Goal: Complete application form: Complete application form

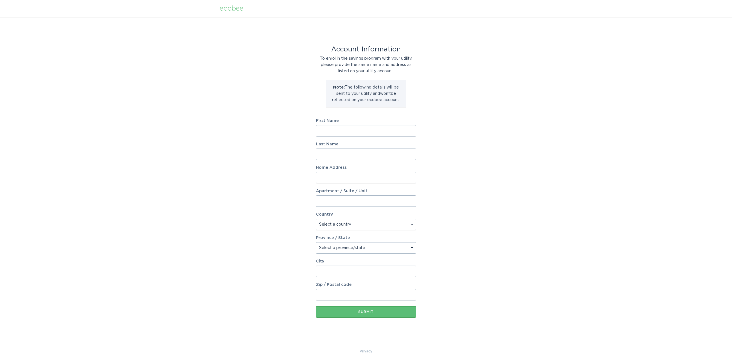
click at [336, 127] on input "First Name" at bounding box center [366, 130] width 100 height 11
type input "[PERSON_NAME]"
type input "[STREET_ADDRESS]"
select select "US"
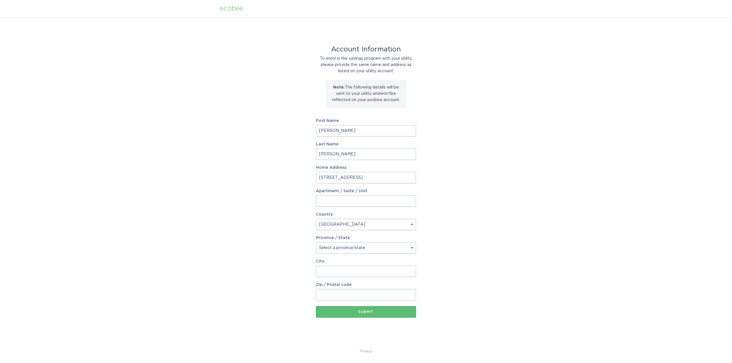
type input "[GEOGRAPHIC_DATA]"
type input "93312-4645"
select select "CA"
click at [343, 129] on input "[PERSON_NAME]" at bounding box center [366, 130] width 100 height 11
drag, startPoint x: 471, startPoint y: 150, endPoint x: 475, endPoint y: 150, distance: 3.4
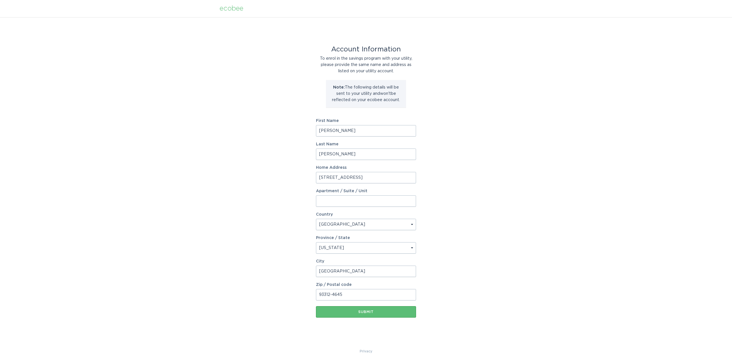
click at [471, 150] on div "Account Information To enrol in the savings program with your utility, please p…" at bounding box center [366, 182] width 732 height 331
click at [369, 311] on div "Submit" at bounding box center [366, 311] width 94 height 3
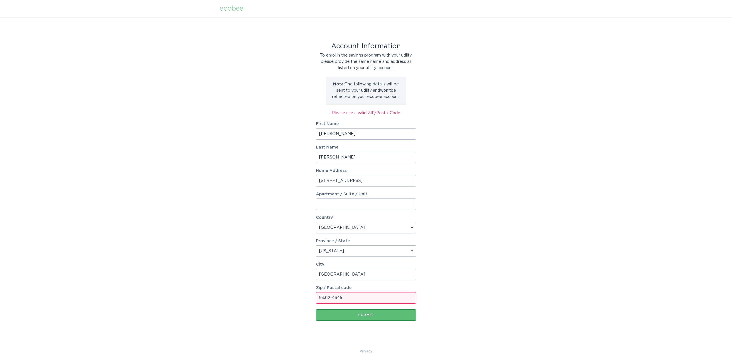
click at [340, 298] on input "93312-4645" at bounding box center [366, 297] width 100 height 11
drag, startPoint x: 332, startPoint y: 298, endPoint x: 404, endPoint y: 294, distance: 72.7
click at [404, 294] on input "93312-4645" at bounding box center [366, 297] width 100 height 11
type input "93312"
click at [414, 312] on div "Account Information To enrol in the savings program with your utility, please p…" at bounding box center [366, 182] width 732 height 331
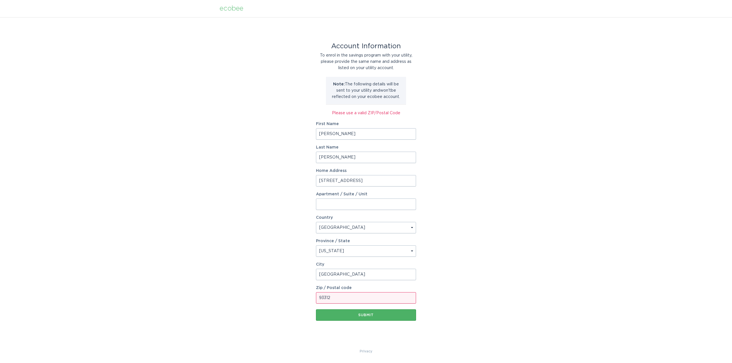
click at [399, 316] on div "Submit" at bounding box center [366, 315] width 94 height 3
